Goal: Transaction & Acquisition: Purchase product/service

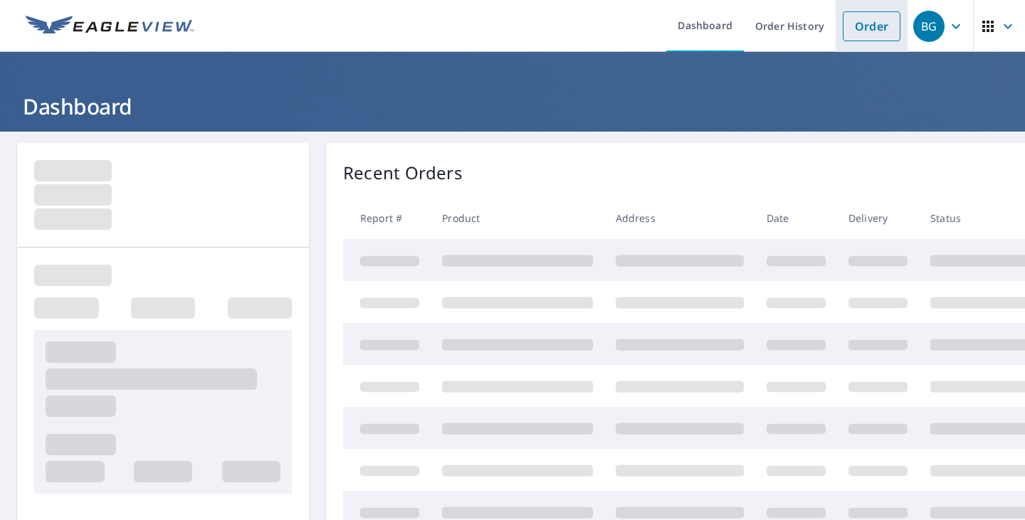
click at [870, 31] on link "Order" at bounding box center [872, 26] width 58 height 30
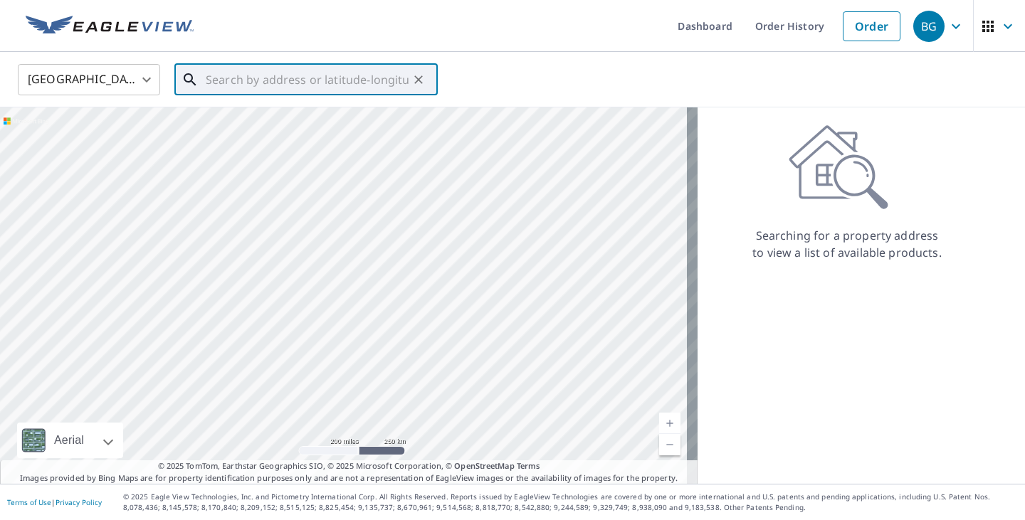
click at [305, 70] on input "text" at bounding box center [307, 80] width 203 height 40
paste input "[STREET_ADDRESS]"
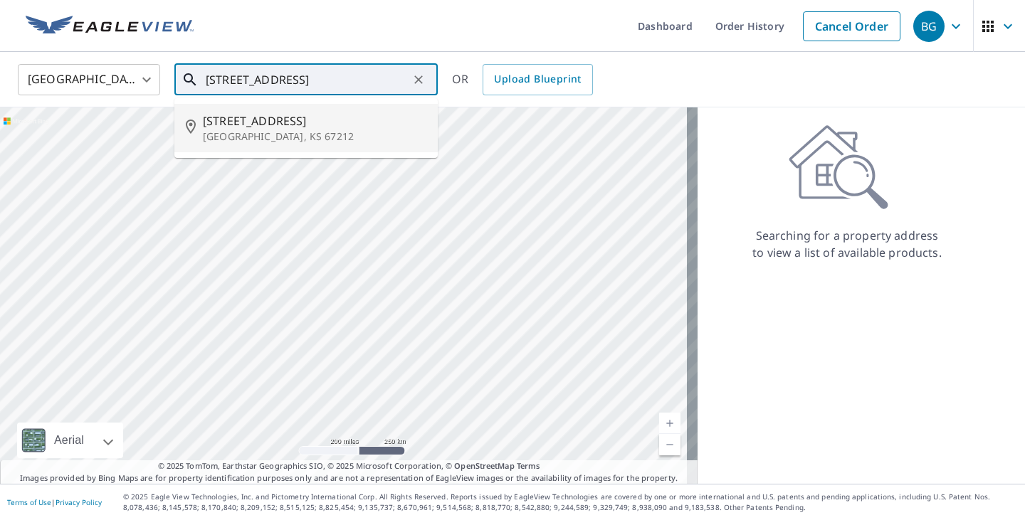
click at [290, 120] on span "[STREET_ADDRESS]" at bounding box center [315, 120] width 224 height 17
type input "[STREET_ADDRESS]"
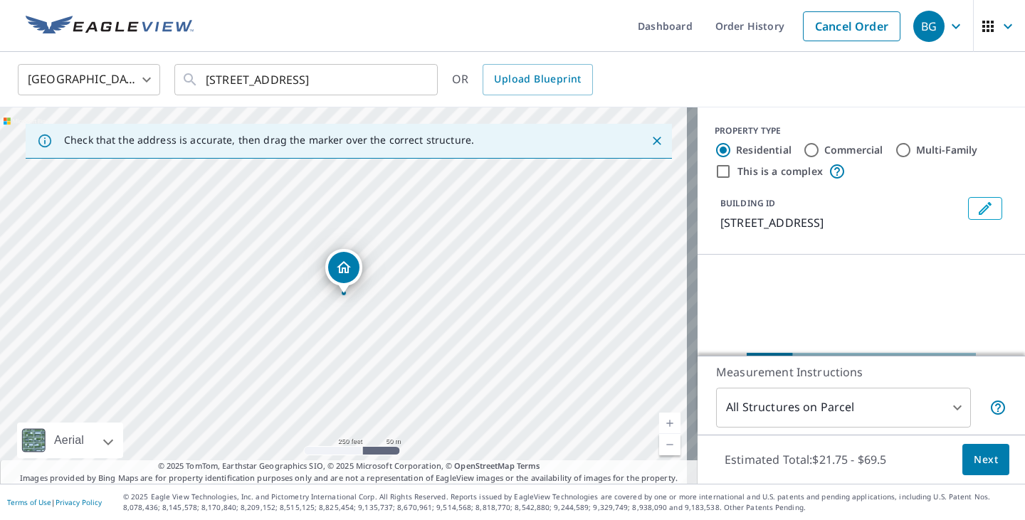
click at [967, 443] on div "Estimated Total: $21.75 - $69.5 Next" at bounding box center [861, 460] width 327 height 50
click at [974, 451] on span "Next" at bounding box center [986, 460] width 24 height 18
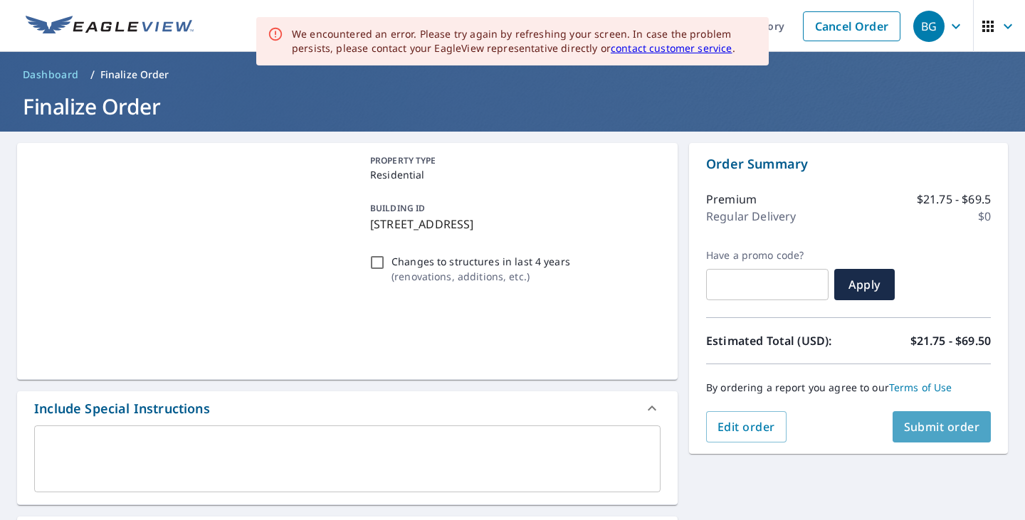
click at [930, 419] on span "Submit order" at bounding box center [942, 427] width 76 height 16
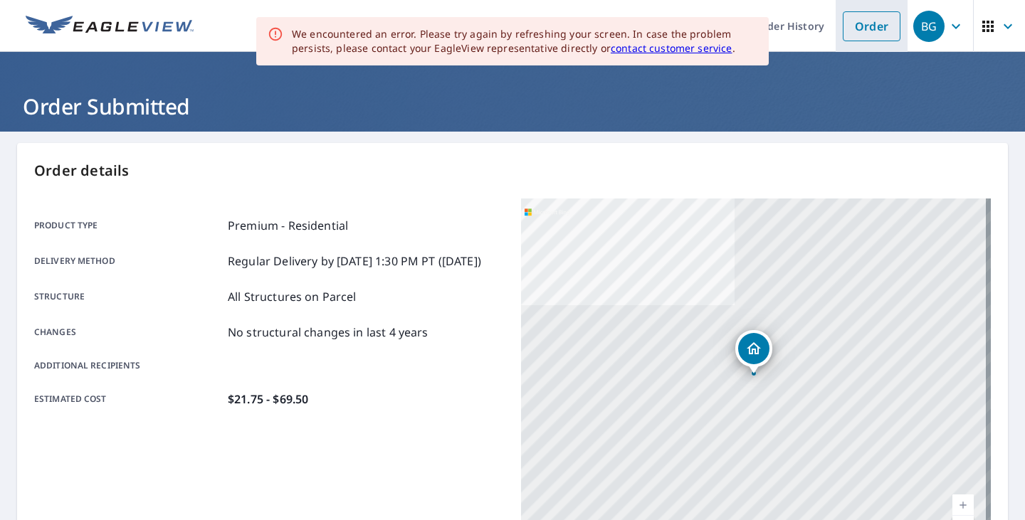
click at [869, 31] on link "Order" at bounding box center [872, 26] width 58 height 30
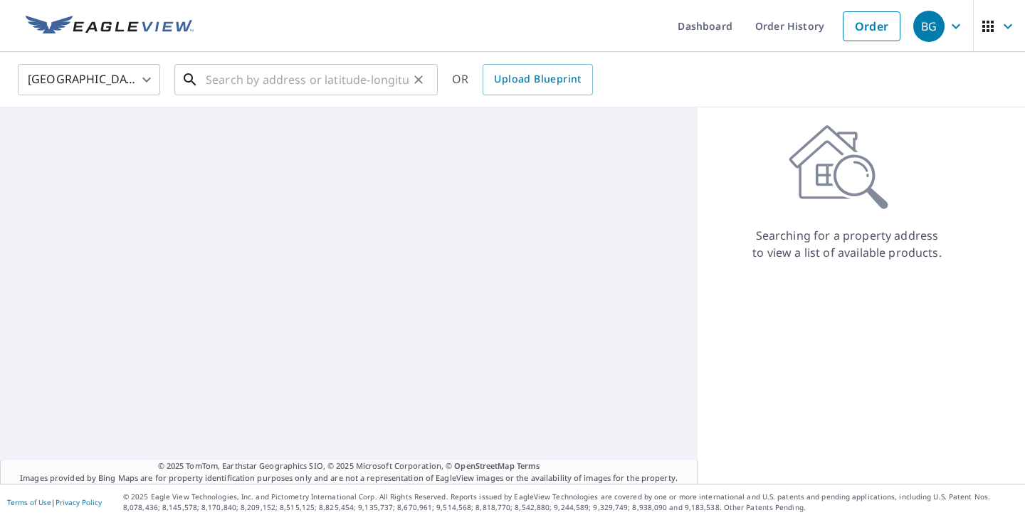
click at [296, 90] on input "text" at bounding box center [307, 80] width 203 height 40
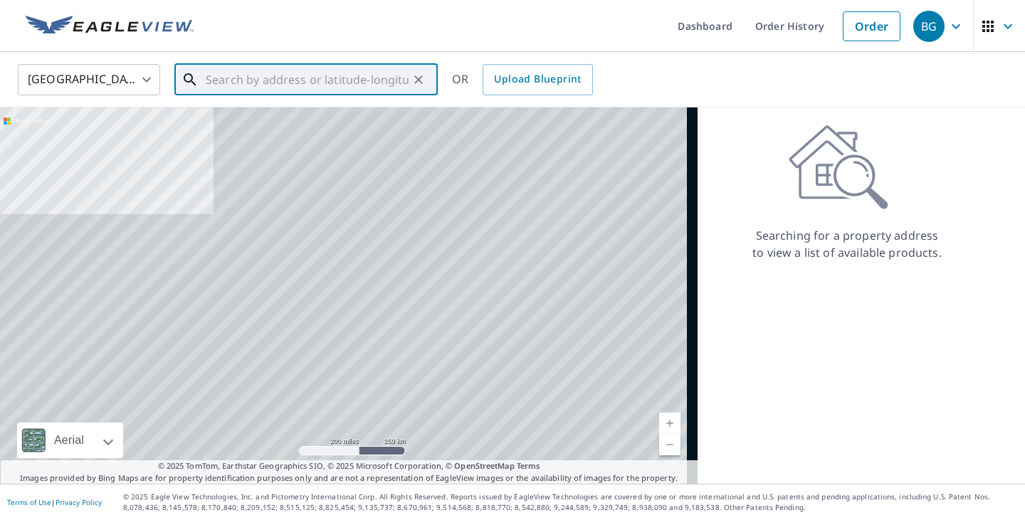
paste input "[STREET_ADDRESS][PERSON_NAME]"
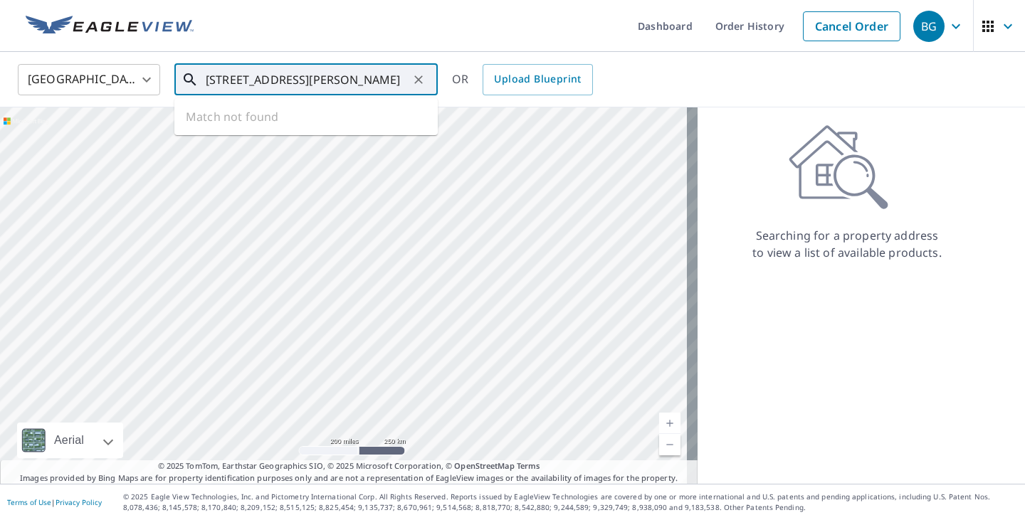
scroll to position [0, 14]
click at [361, 140] on p "[GEOGRAPHIC_DATA]" at bounding box center [315, 137] width 224 height 14
type input "[STREET_ADDRESS][PERSON_NAME]"
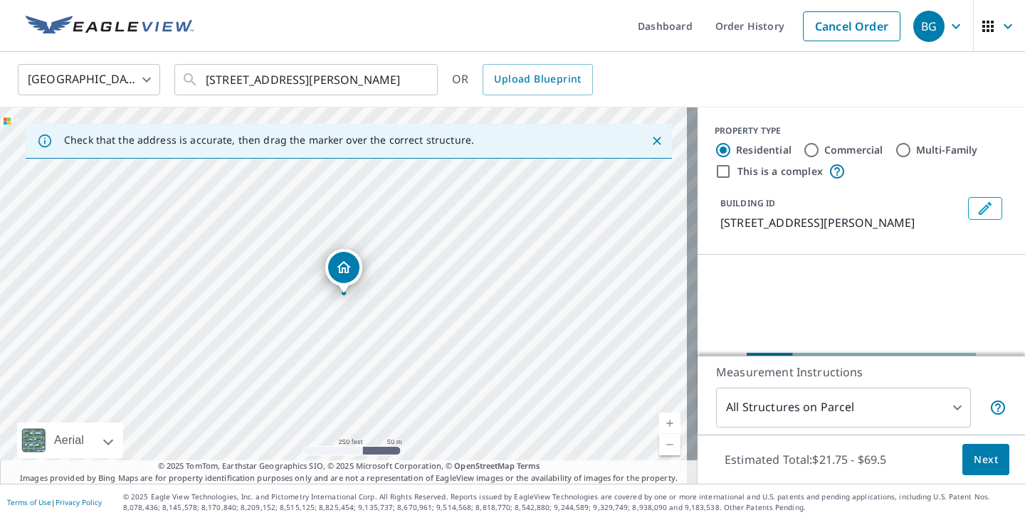
click at [974, 461] on span "Next" at bounding box center [986, 460] width 24 height 18
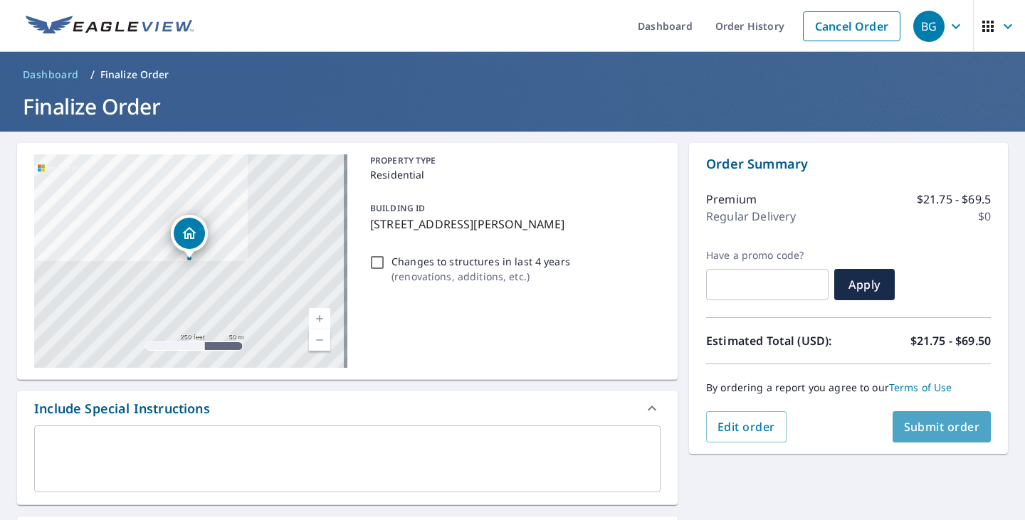
click at [920, 419] on span "Submit order" at bounding box center [942, 427] width 76 height 16
